Goal: Task Accomplishment & Management: Use online tool/utility

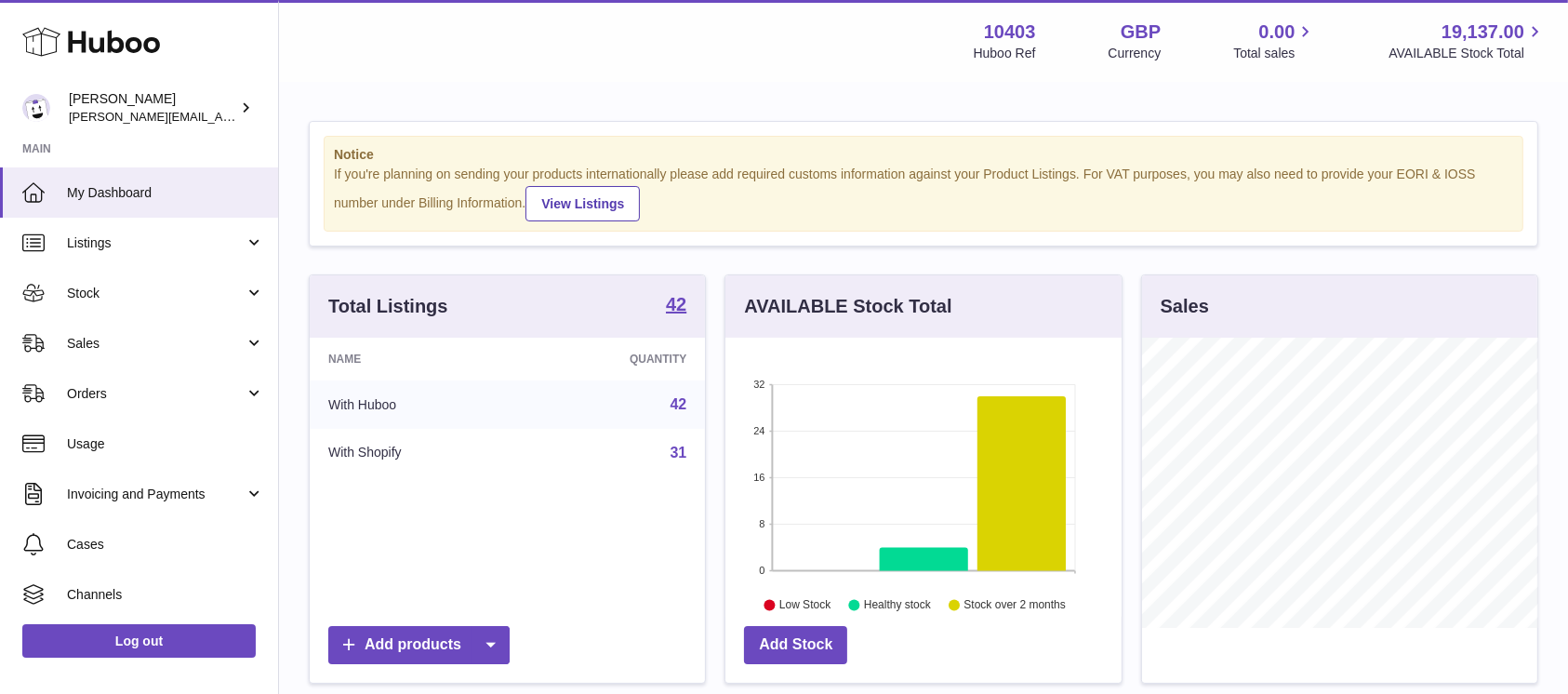
scroll to position [290, 395]
click at [120, 295] on span "Stock" at bounding box center [155, 294] width 178 height 17
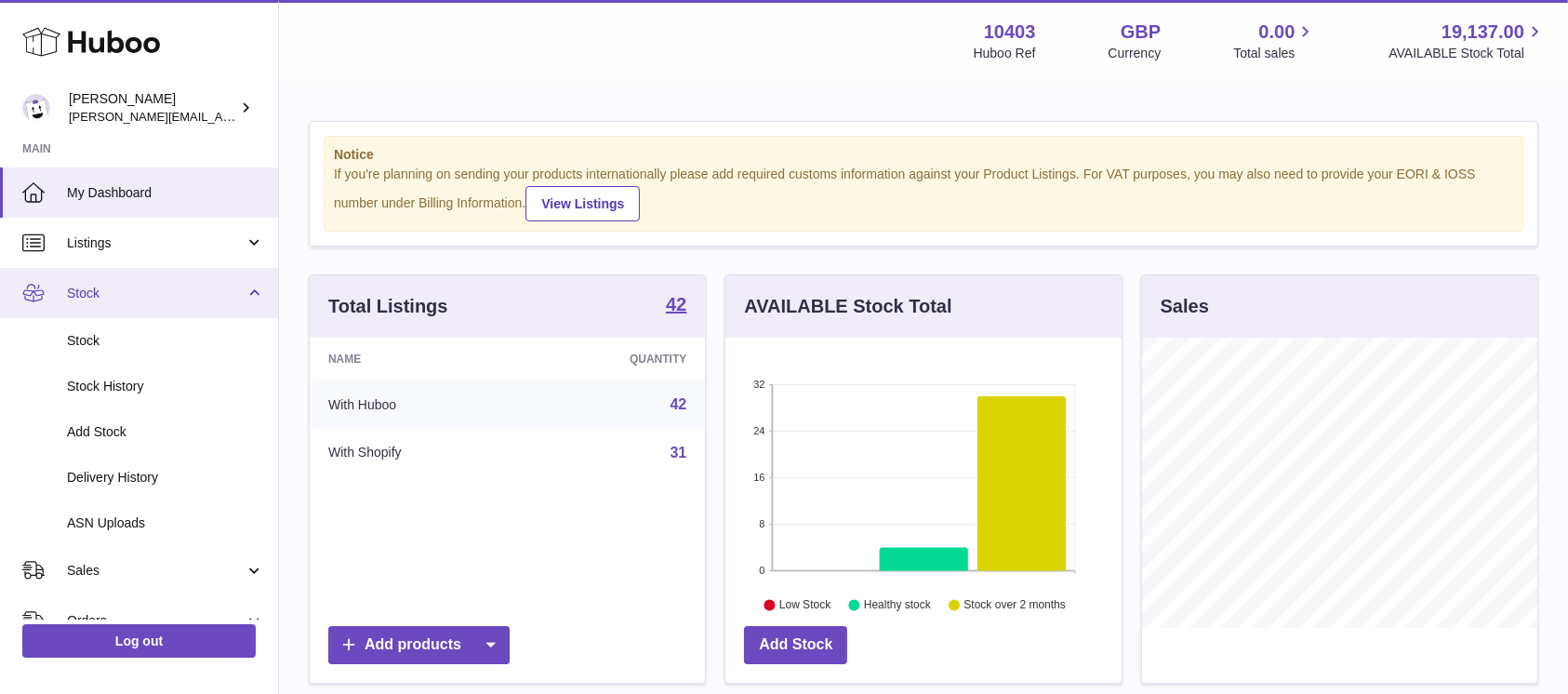
drag, startPoint x: 105, startPoint y: 301, endPoint x: 96, endPoint y: 315, distance: 16.6
click at [105, 300] on span "Stock" at bounding box center [155, 294] width 178 height 17
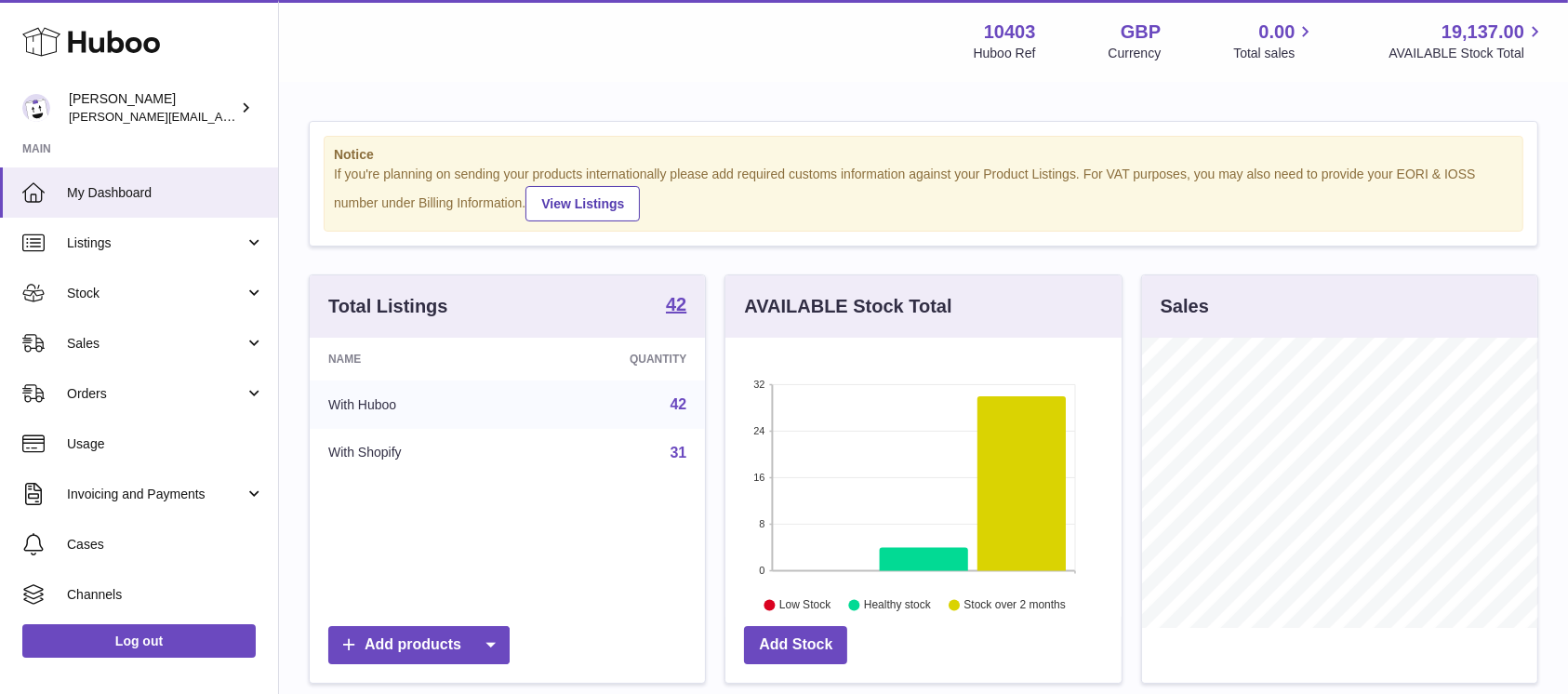
click at [89, 329] on link "Sales" at bounding box center [139, 343] width 278 height 50
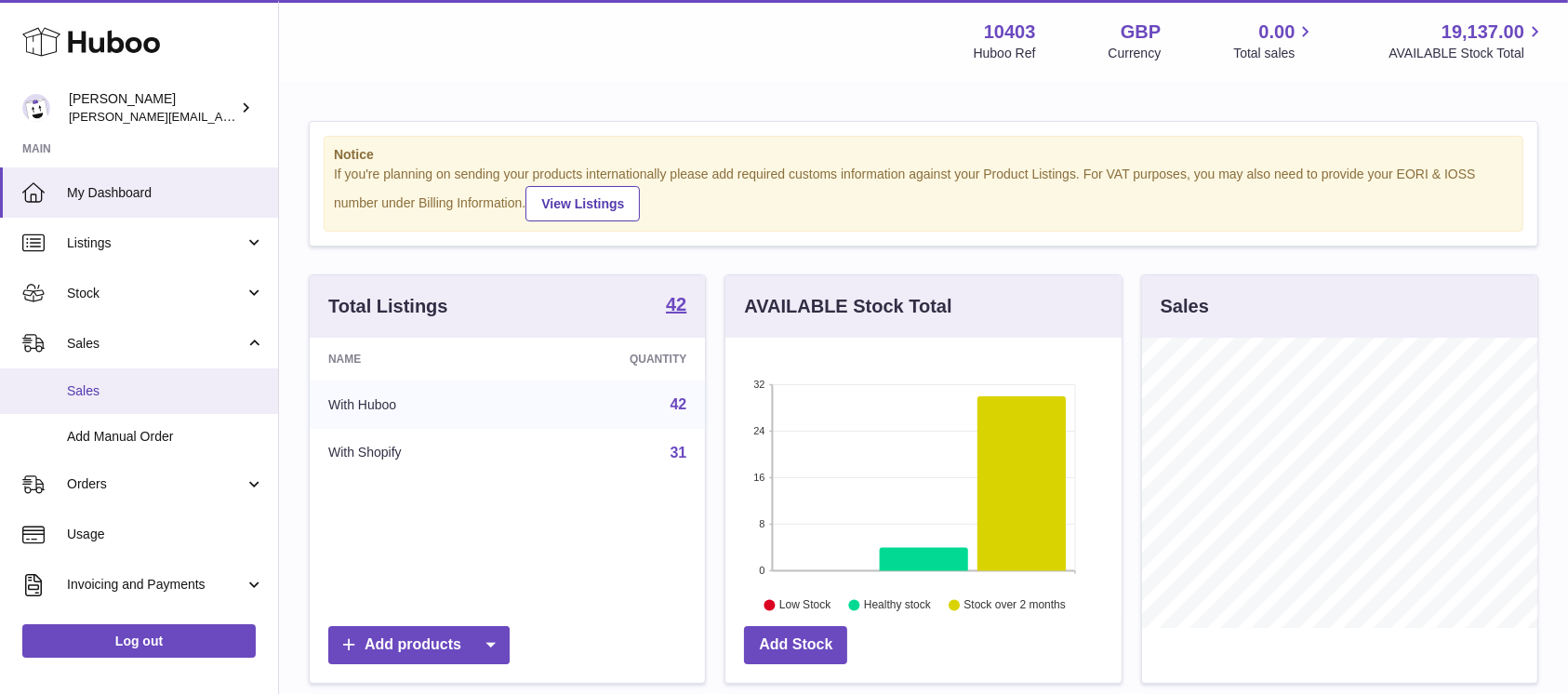
click at [89, 376] on link "Sales" at bounding box center [139, 391] width 278 height 45
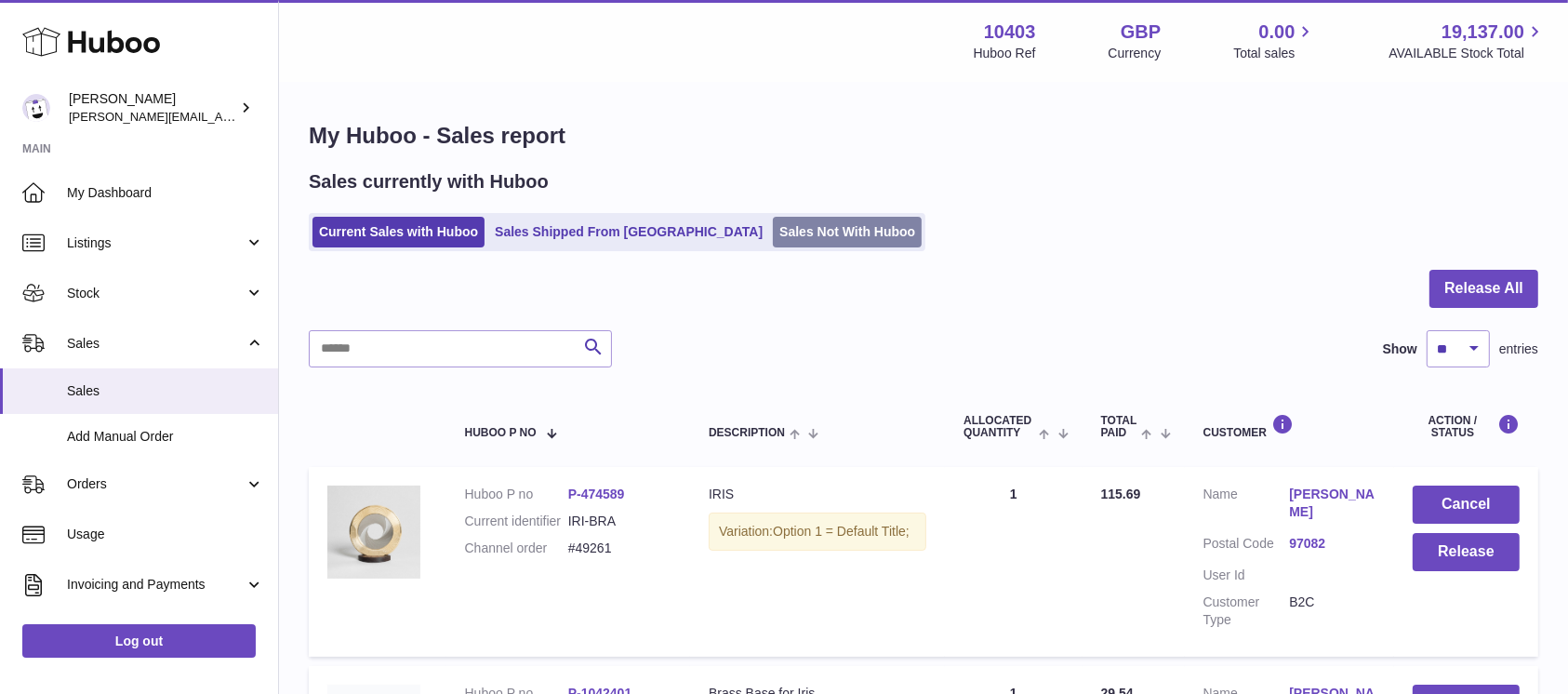
click at [797, 240] on link "Sales Not With Huboo" at bounding box center [846, 232] width 149 height 31
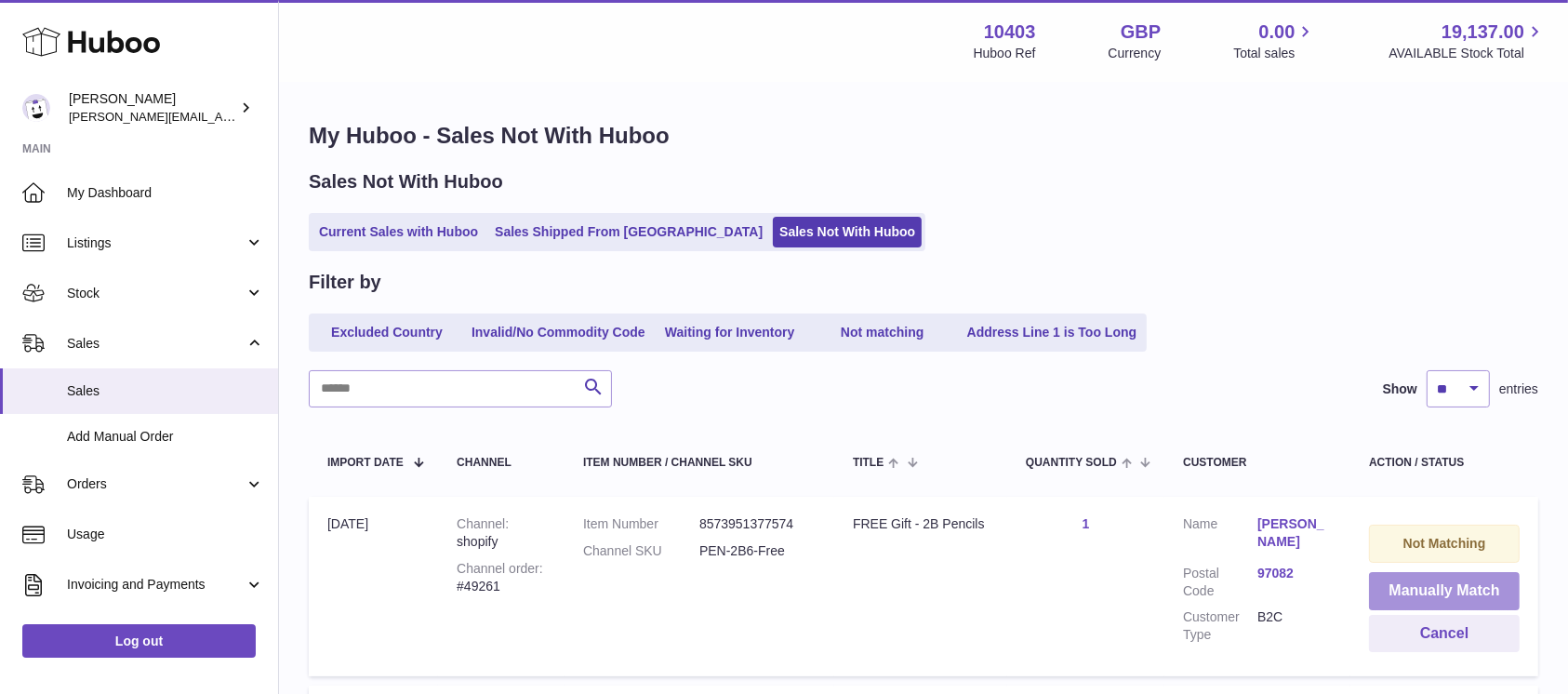
click at [1451, 593] on button "Manually Match" at bounding box center [1444, 591] width 151 height 38
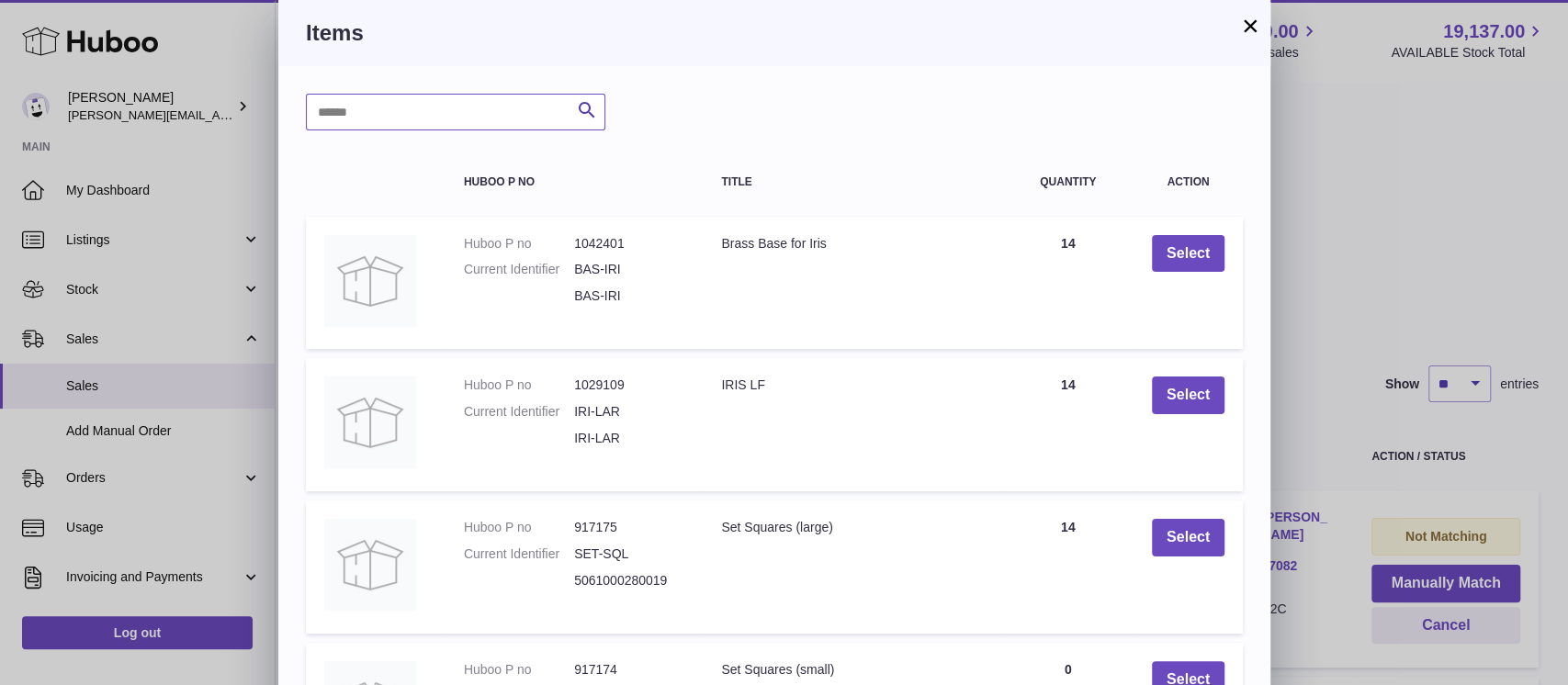
click at [503, 105] on input "text" at bounding box center [456, 112] width 300 height 37
type input "***"
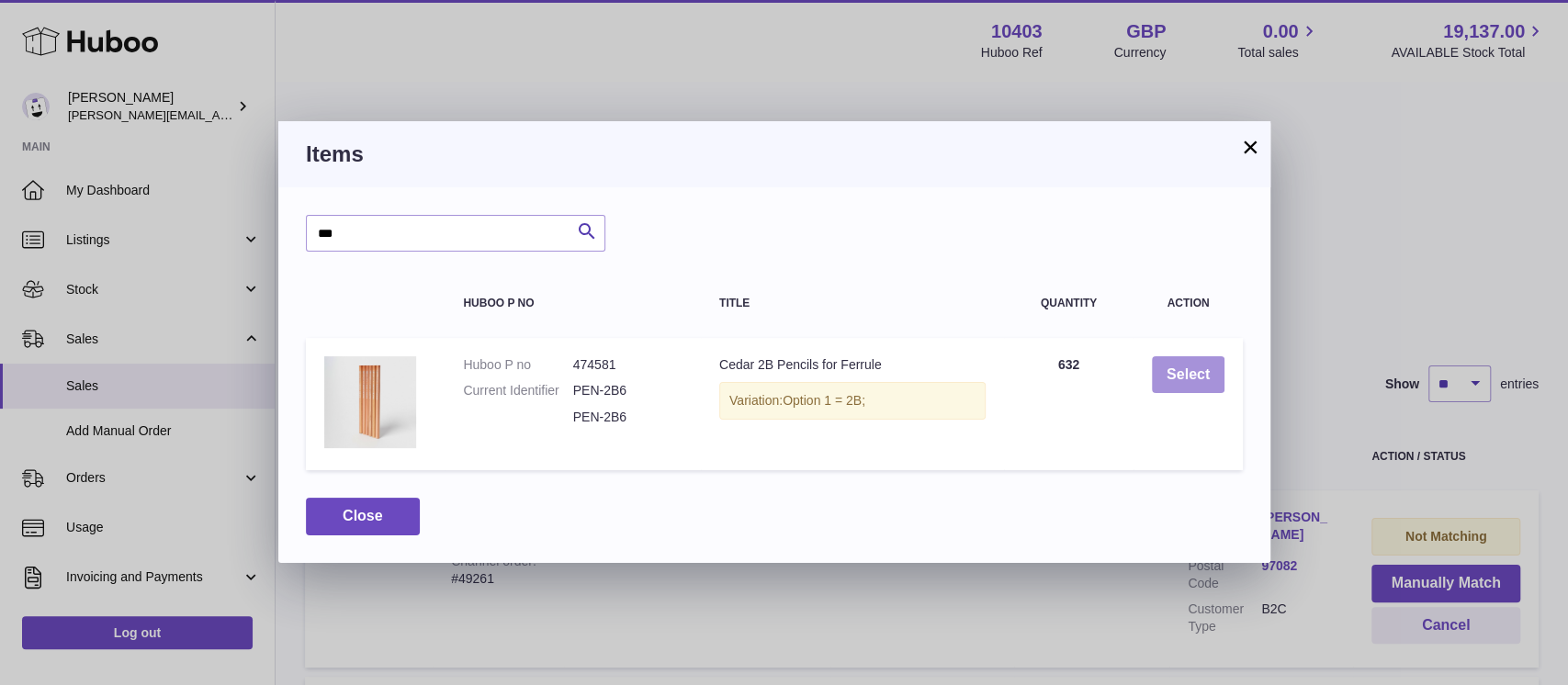
click at [1189, 374] on button "Select" at bounding box center [1188, 375] width 73 height 38
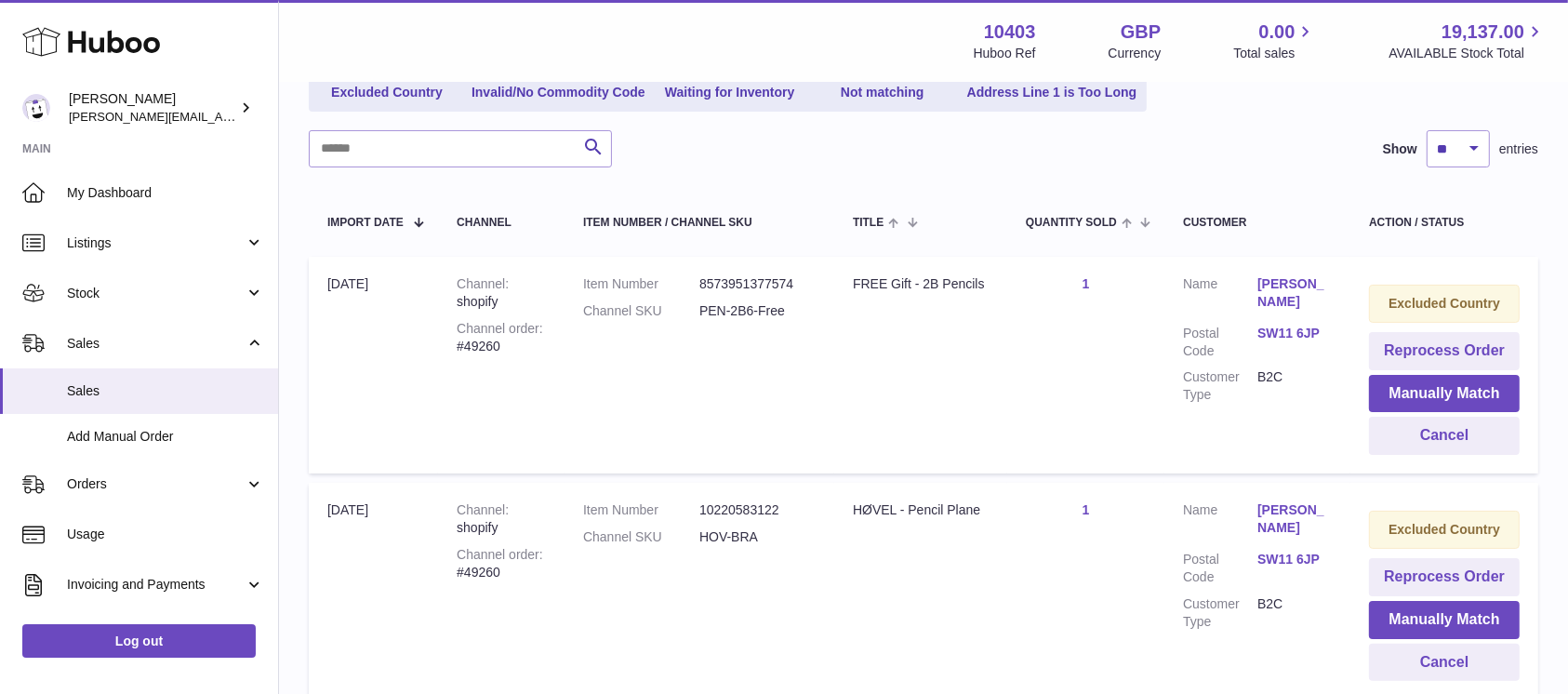
scroll to position [248, 0]
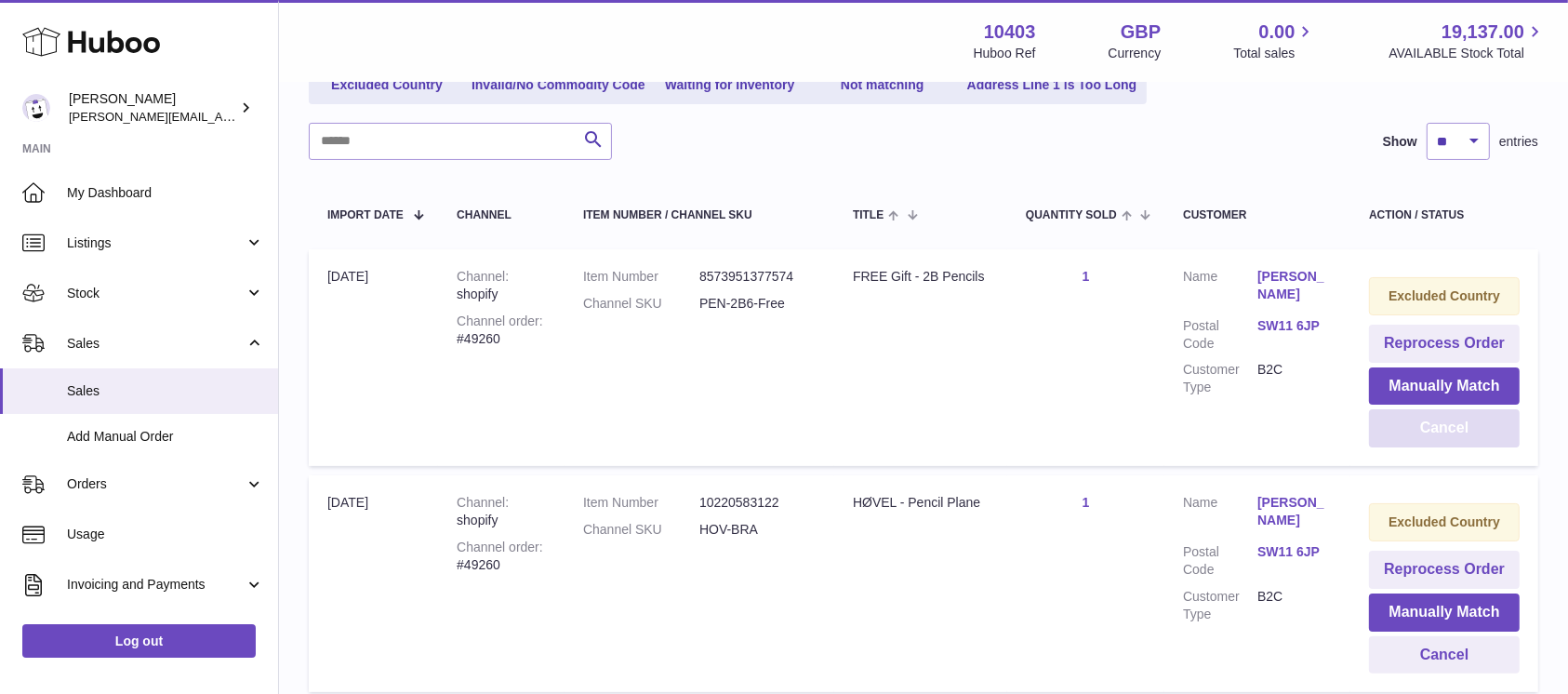
click at [1464, 431] on button "Cancel" at bounding box center [1444, 428] width 151 height 38
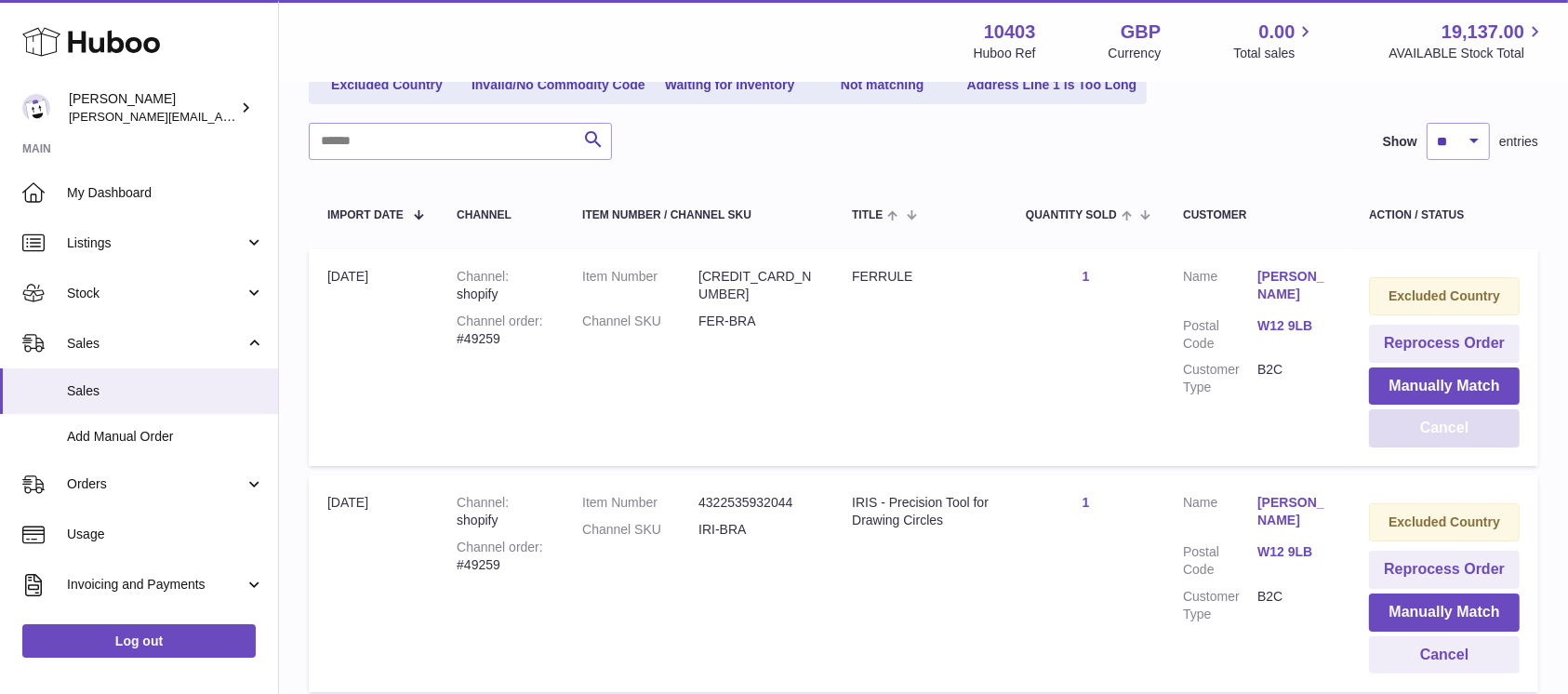
click at [1464, 431] on button "Cancel" at bounding box center [1444, 428] width 151 height 38
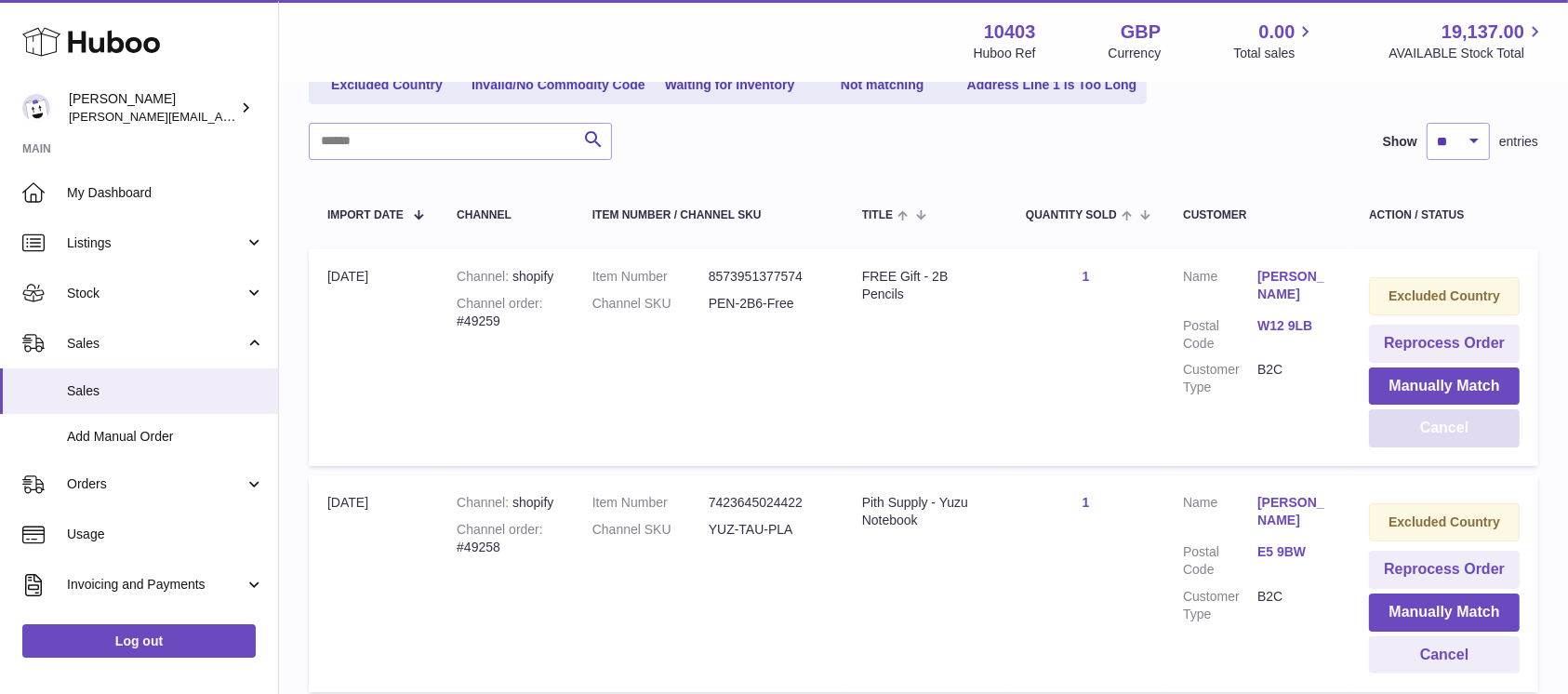
click at [1464, 431] on button "Cancel" at bounding box center [1444, 428] width 151 height 38
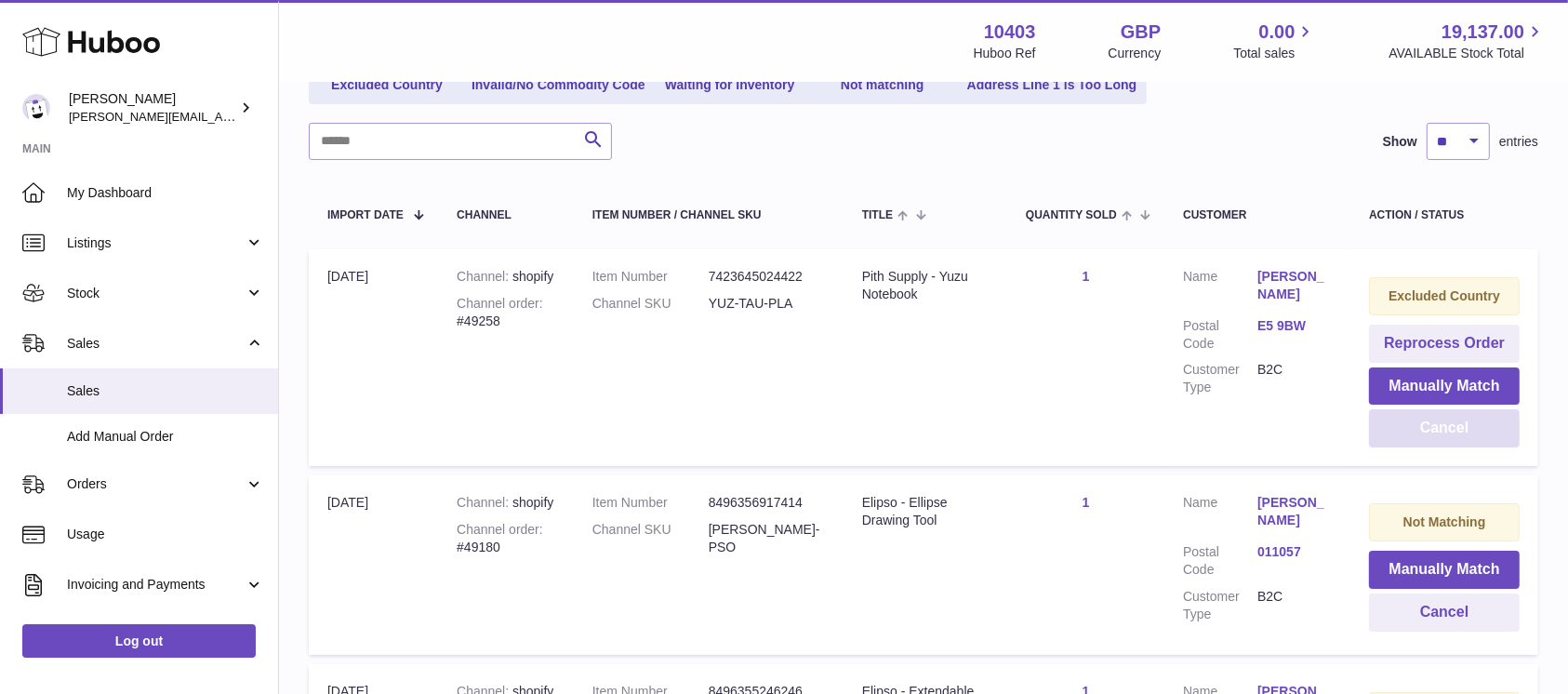
click at [1464, 431] on button "Cancel" at bounding box center [1444, 428] width 151 height 38
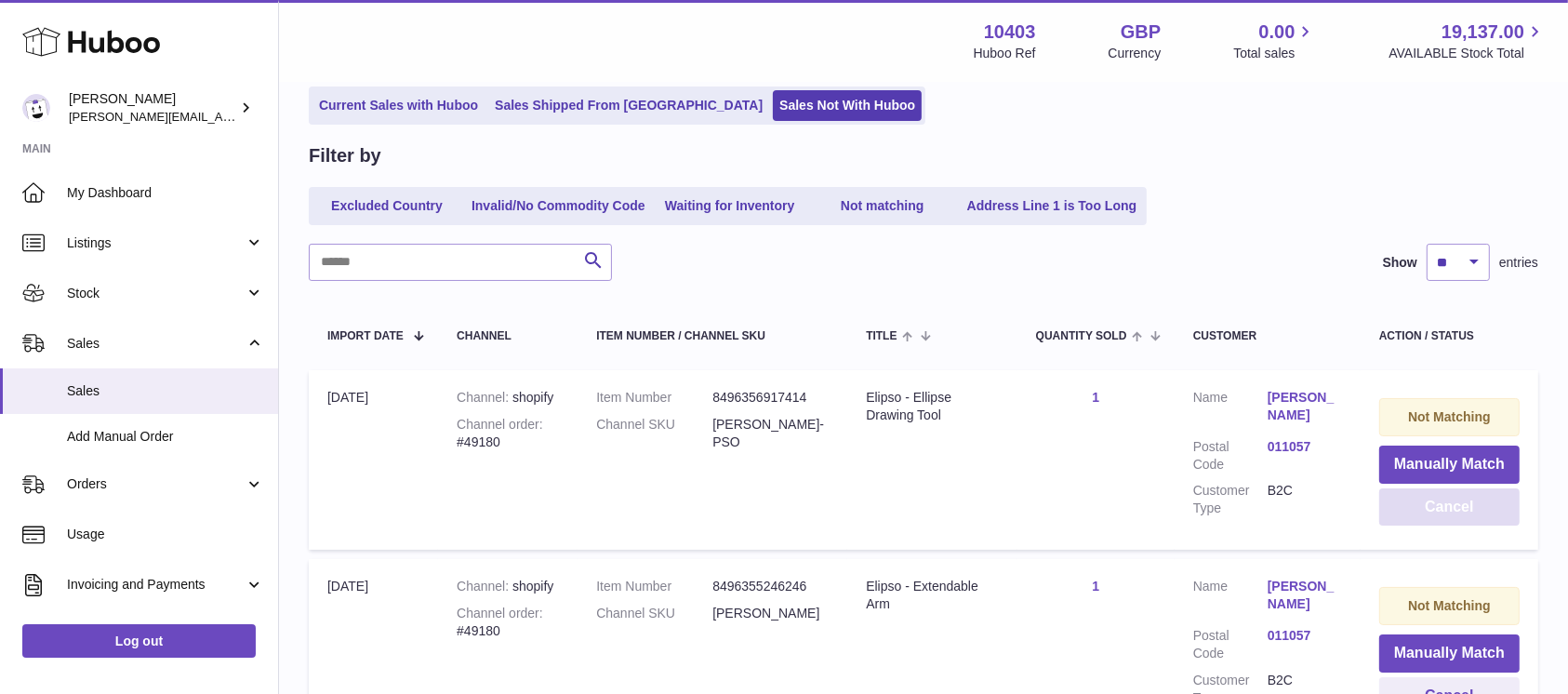
scroll to position [0, 0]
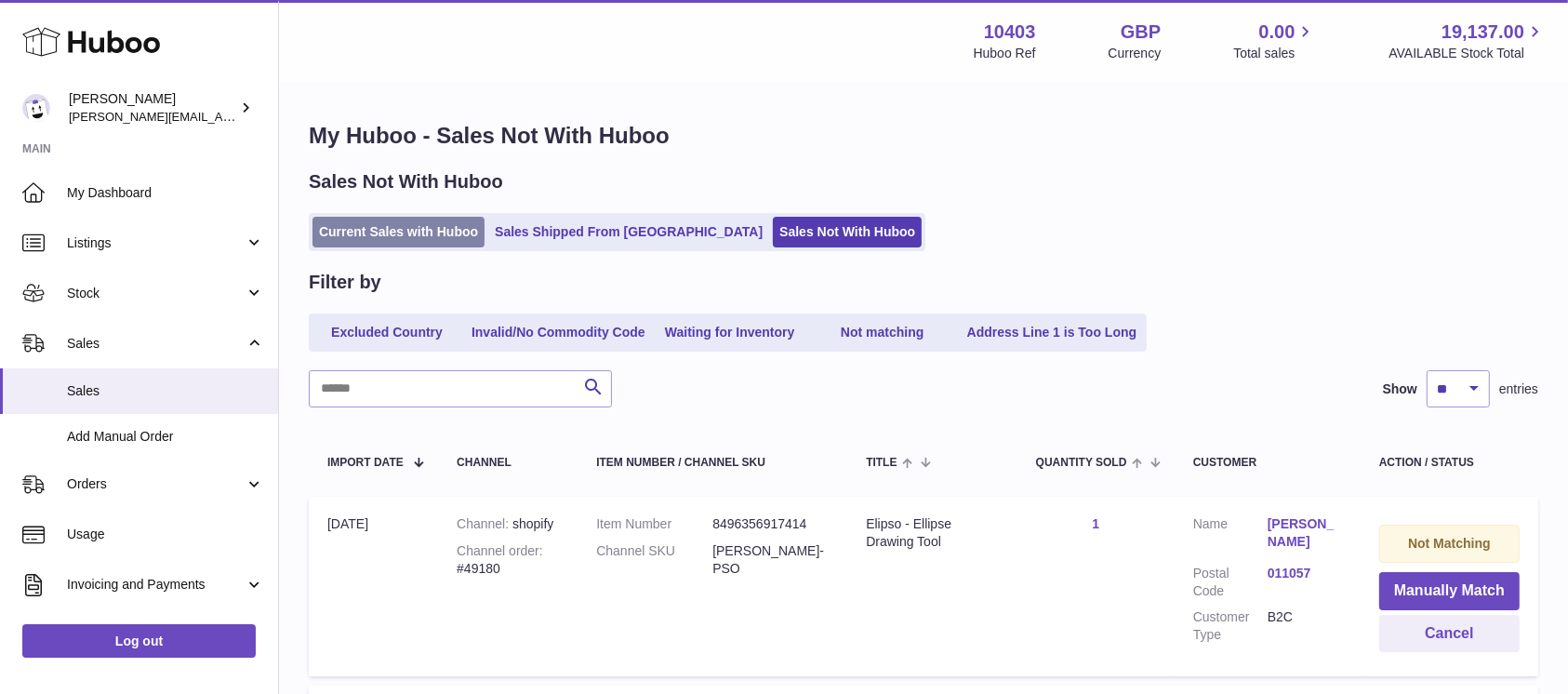
click at [362, 234] on link "Current Sales with Huboo" at bounding box center [398, 232] width 172 height 31
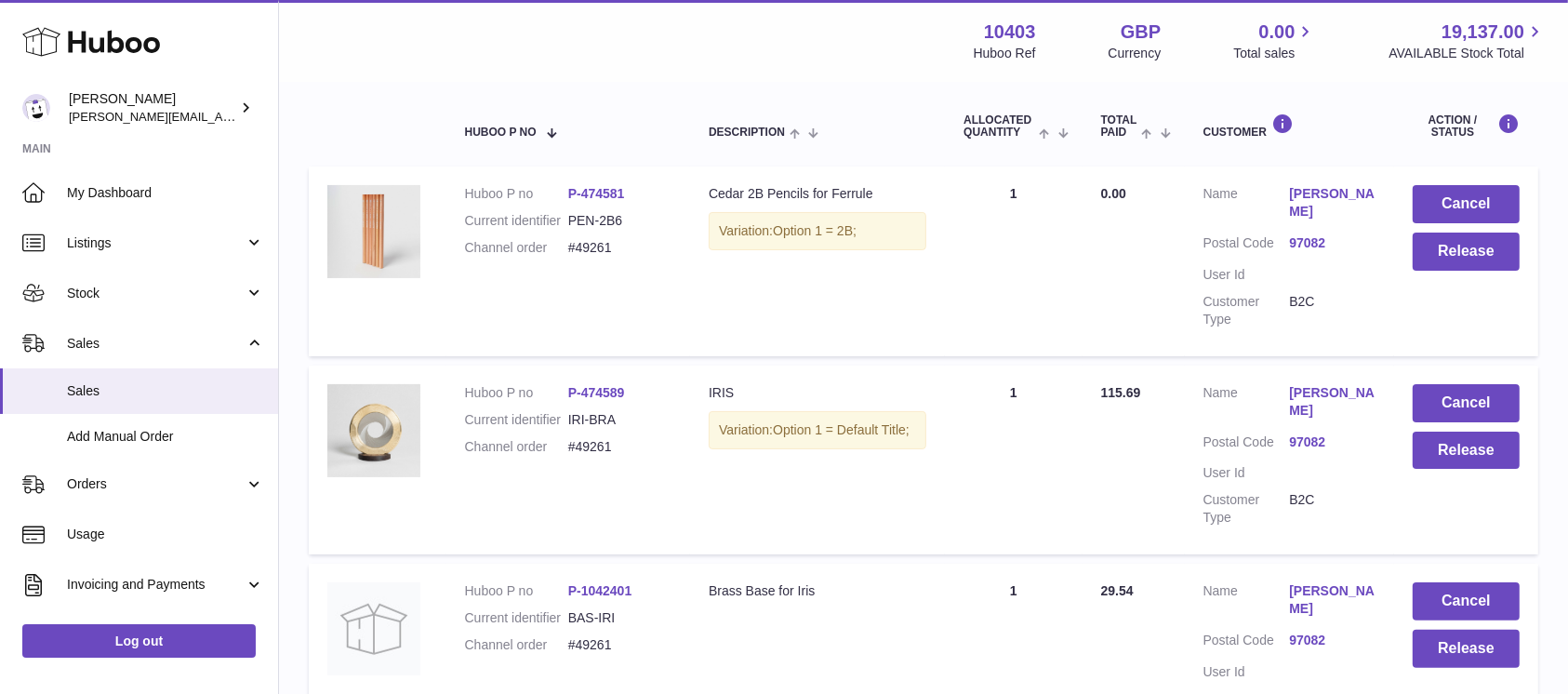
scroll to position [142, 0]
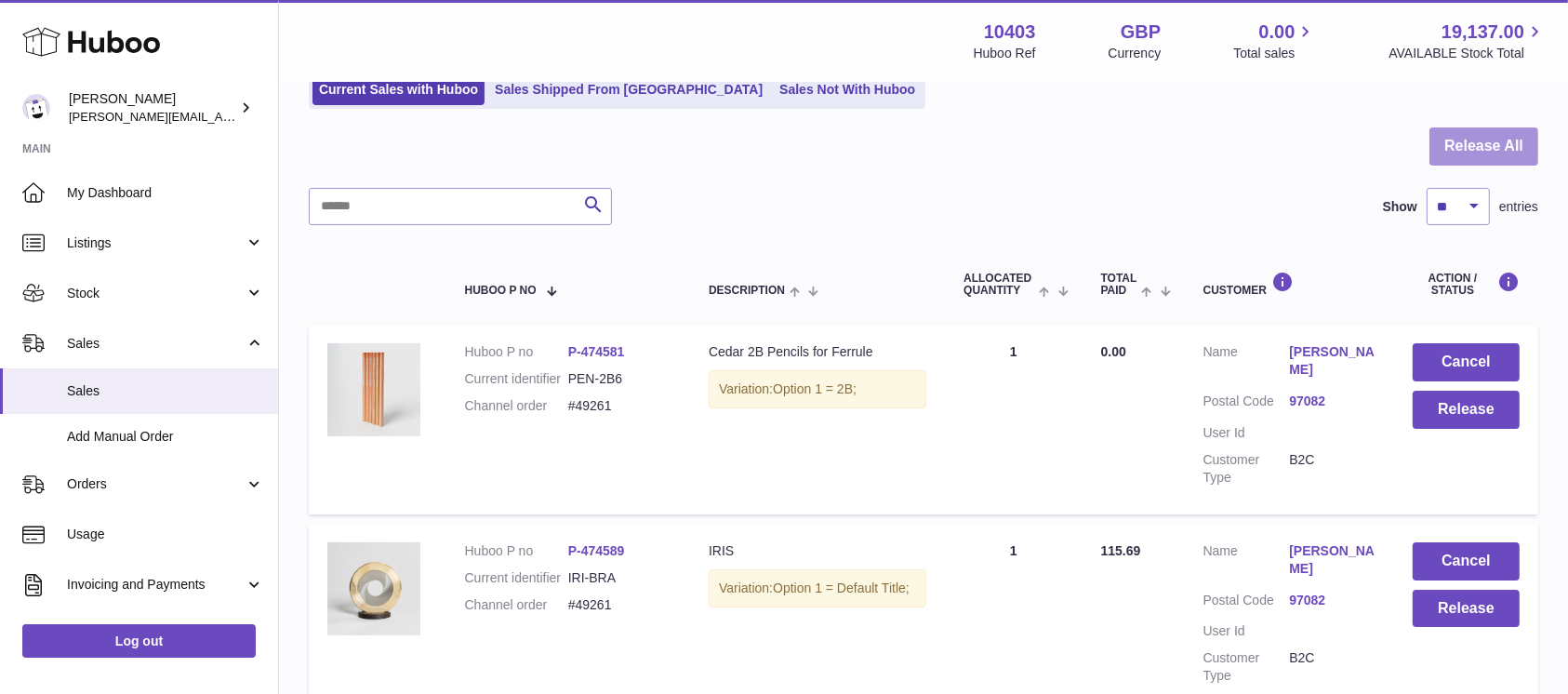
click at [1473, 150] on button "Release All" at bounding box center [1484, 147] width 108 height 38
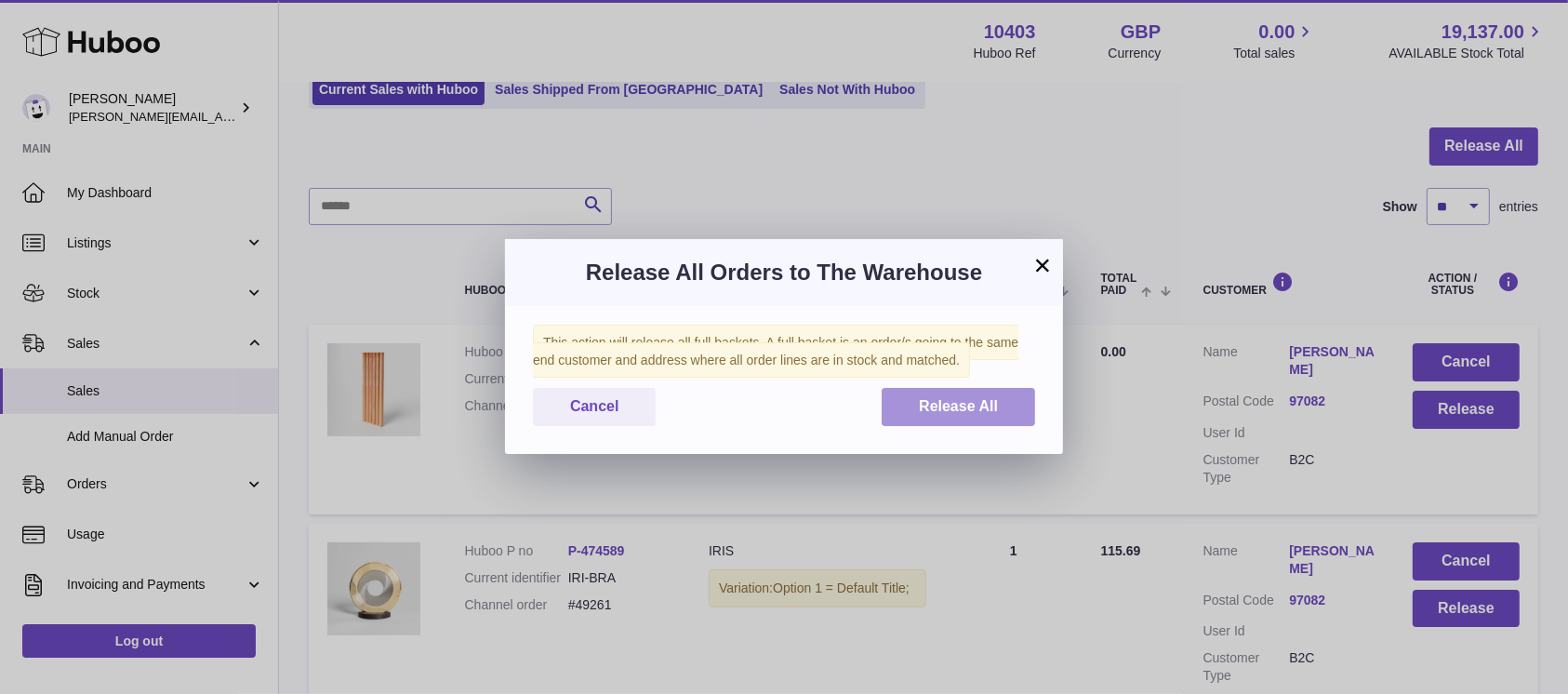
click at [975, 391] on button "Release All" at bounding box center [959, 407] width 154 height 38
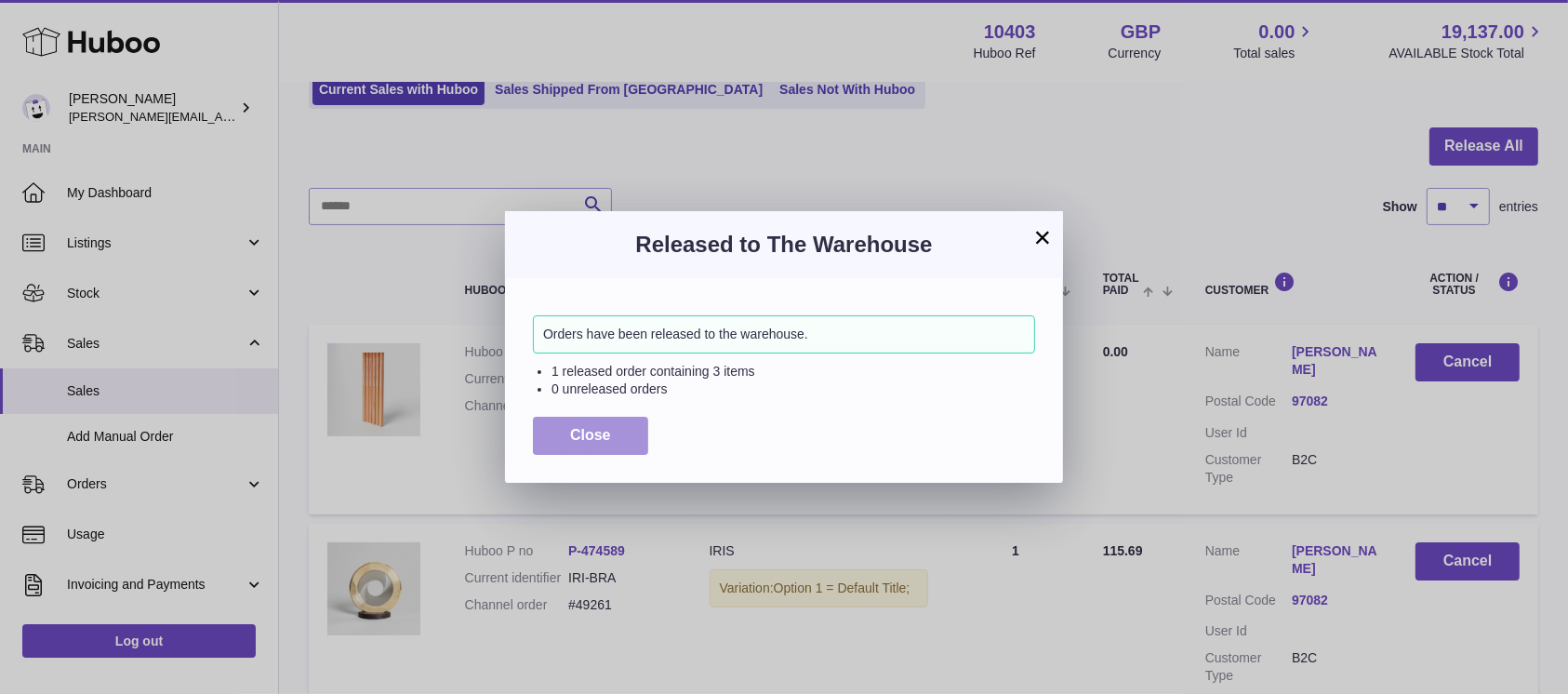
click at [622, 433] on button "Close" at bounding box center [590, 436] width 115 height 38
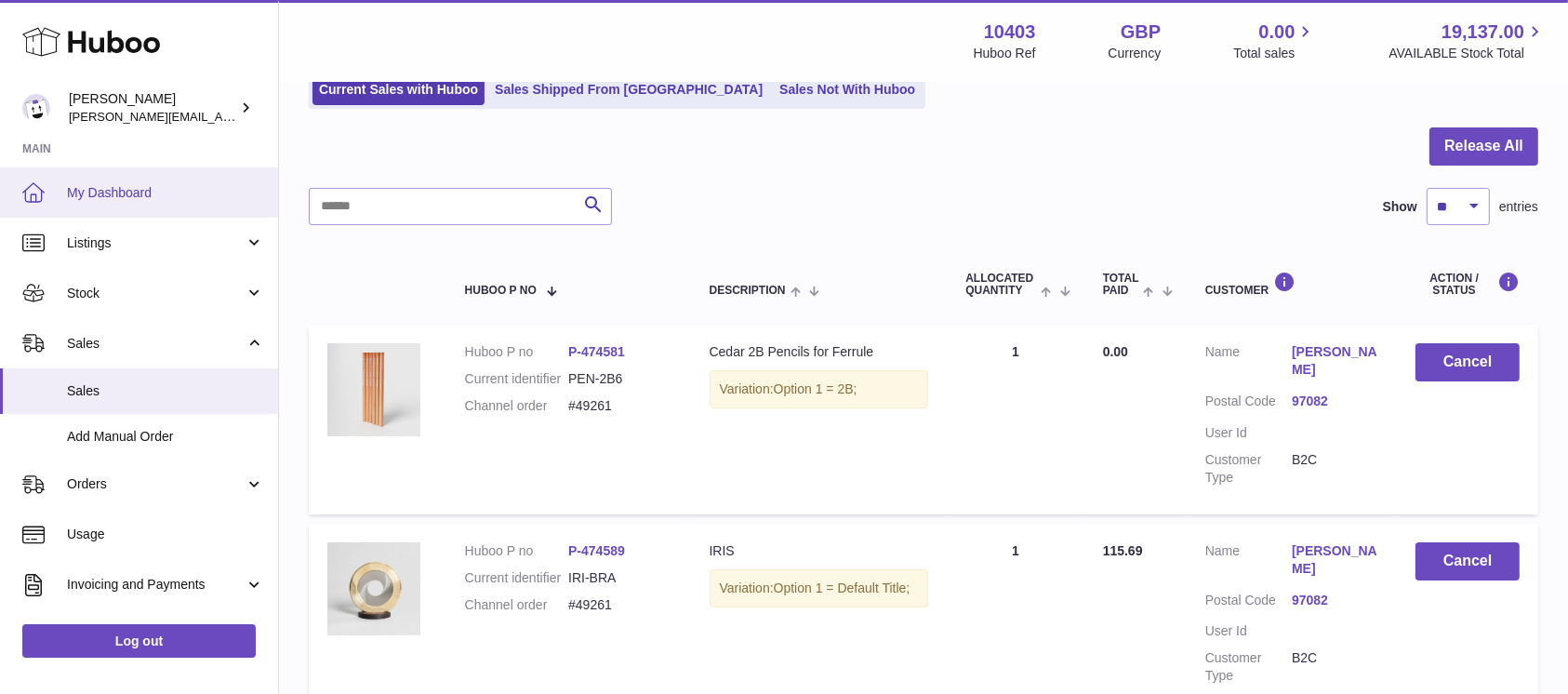
click at [111, 190] on span "My Dashboard" at bounding box center [165, 193] width 197 height 17
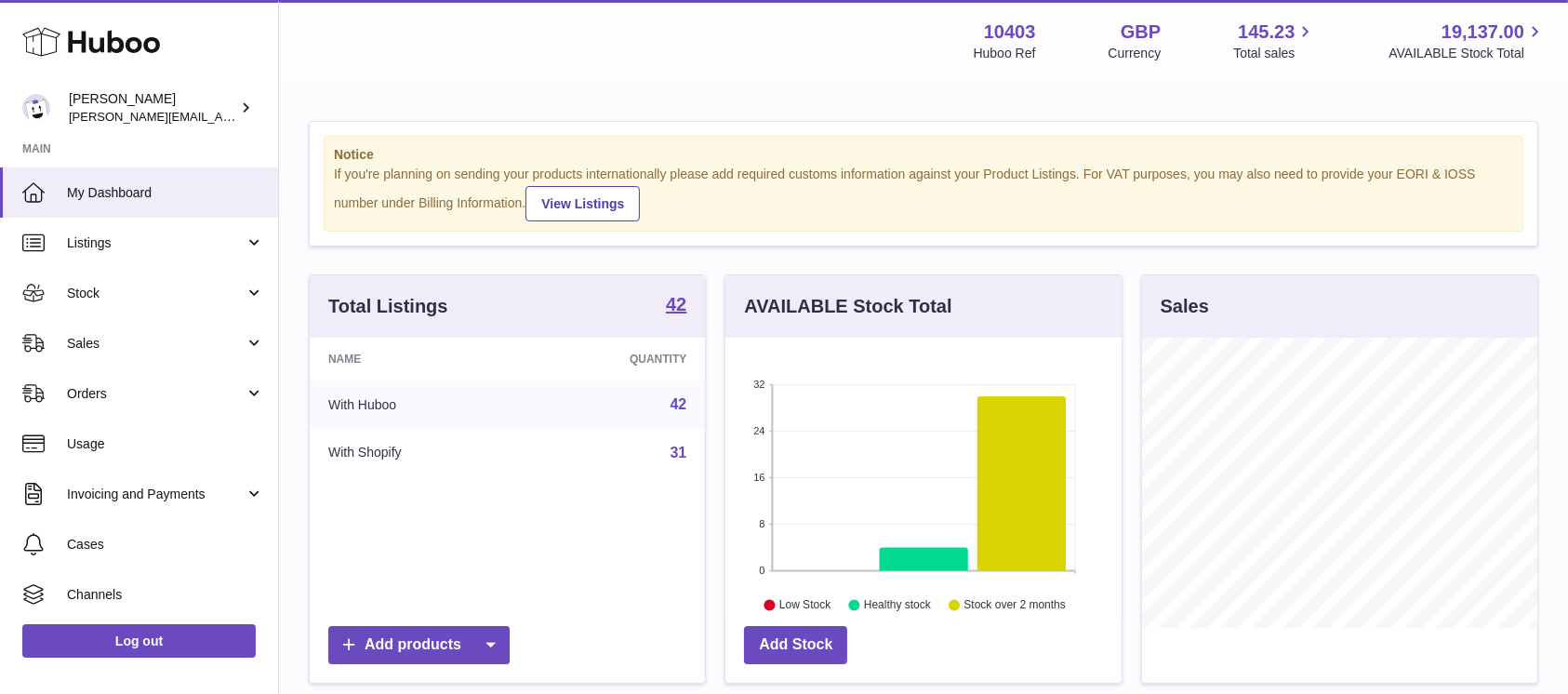
scroll to position [290, 395]
